Goal: Information Seeking & Learning: Learn about a topic

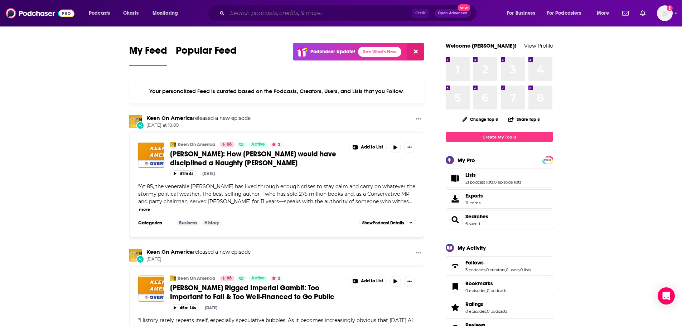
click at [270, 14] on input "Search podcasts, credits, & more..." at bounding box center [319, 13] width 185 height 11
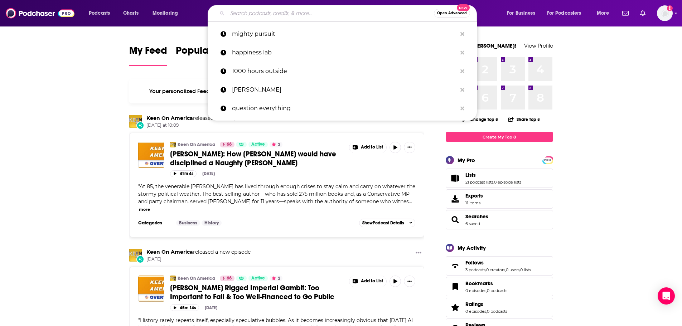
paste input "The Mindtools L&D Podcast"
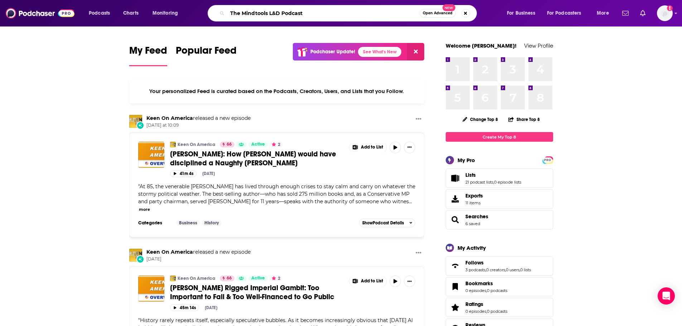
type input "The Mindtools L&D Podcast"
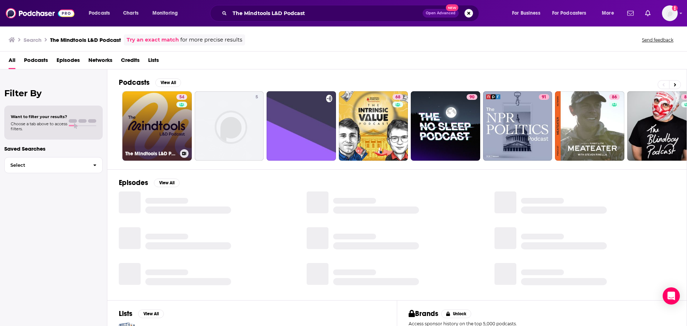
click at [181, 117] on div "54" at bounding box center [182, 121] width 13 height 55
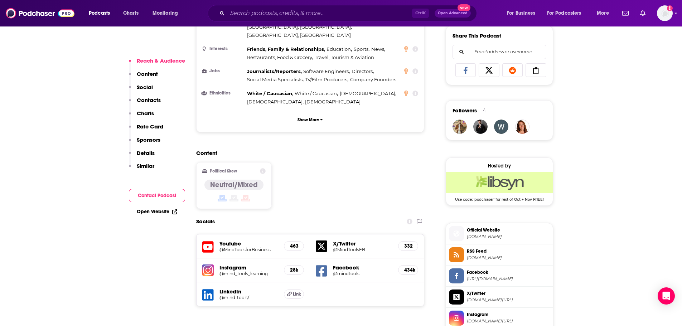
scroll to position [573, 0]
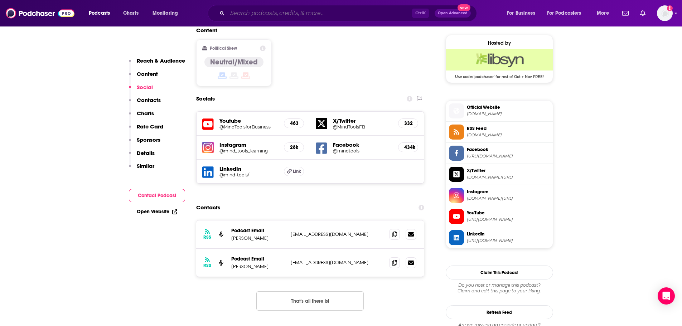
click at [307, 12] on input "Search podcasts, credits, & more..." at bounding box center [319, 13] width 185 height 11
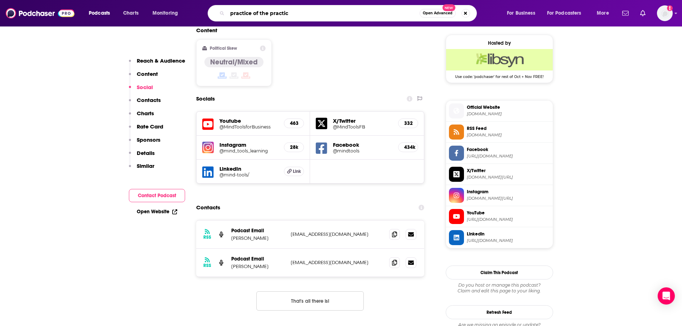
type input "practice of the practice"
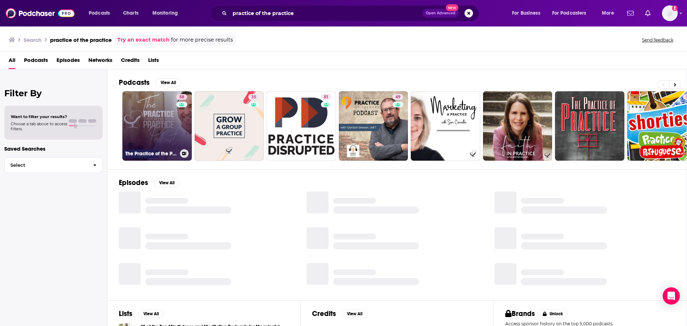
click at [186, 106] on link at bounding box center [181, 105] width 11 height 6
